Goal: Information Seeking & Learning: Check status

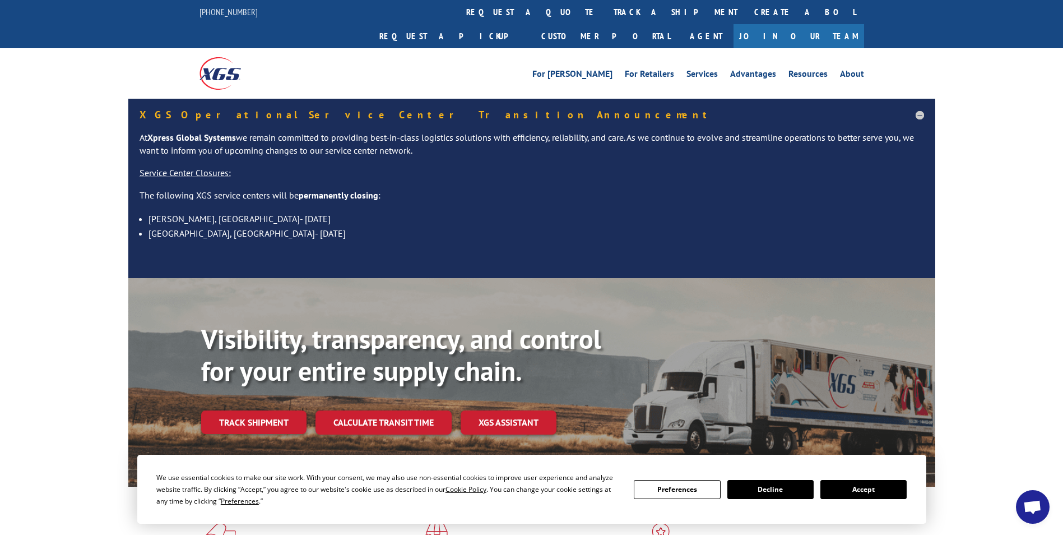
click at [258, 410] on link "Track shipment" at bounding box center [253, 422] width 105 height 24
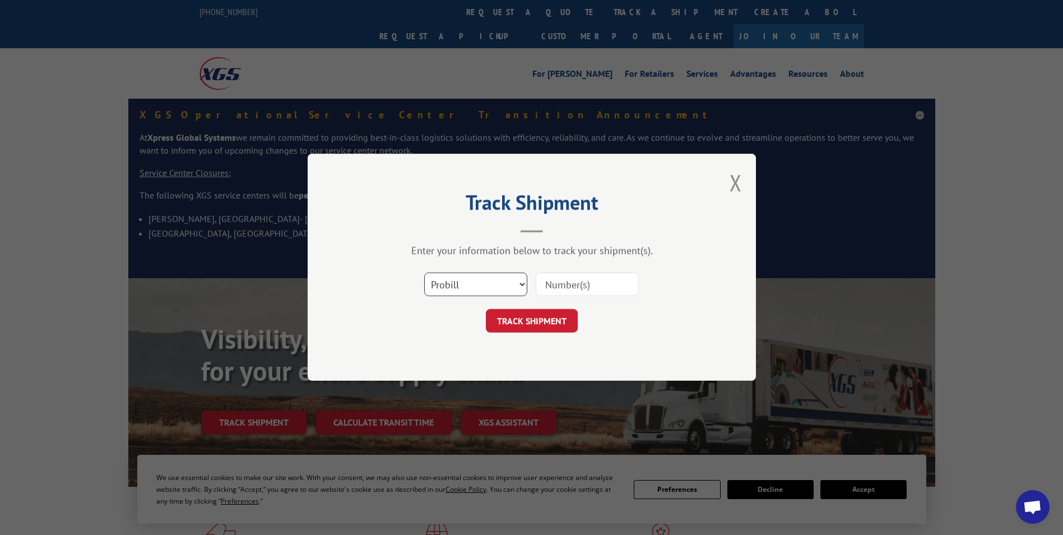
click at [517, 283] on select "Select category... Probill BOL PO" at bounding box center [475, 285] width 103 height 24
select select "bol"
click at [424, 273] on select "Select category... Probill BOL PO" at bounding box center [475, 285] width 103 height 24
click at [555, 284] on input at bounding box center [587, 285] width 103 height 24
paste input "3368734"
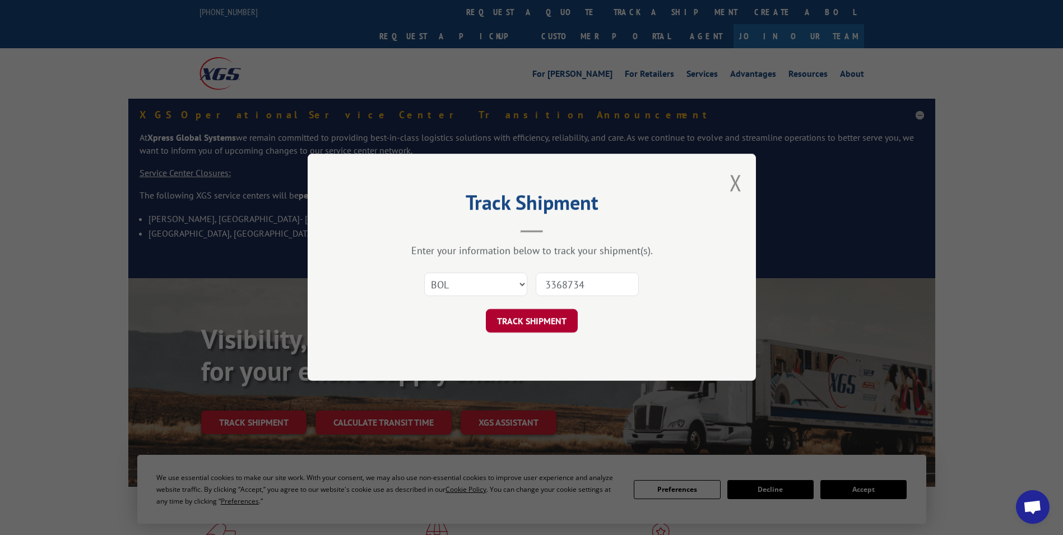
type input "3368734"
click at [540, 316] on button "TRACK SHIPMENT" at bounding box center [532, 321] width 92 height 24
